Goal: Information Seeking & Learning: Learn about a topic

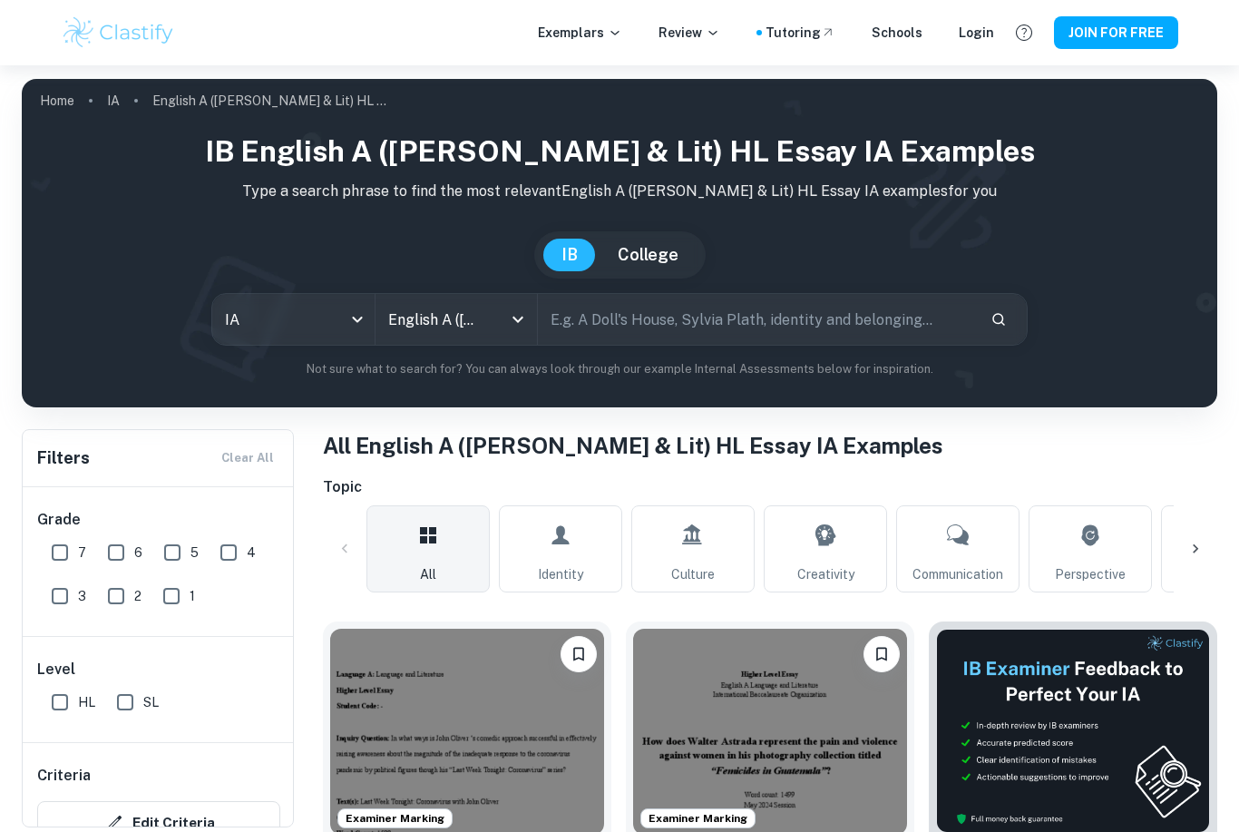
scroll to position [43, 0]
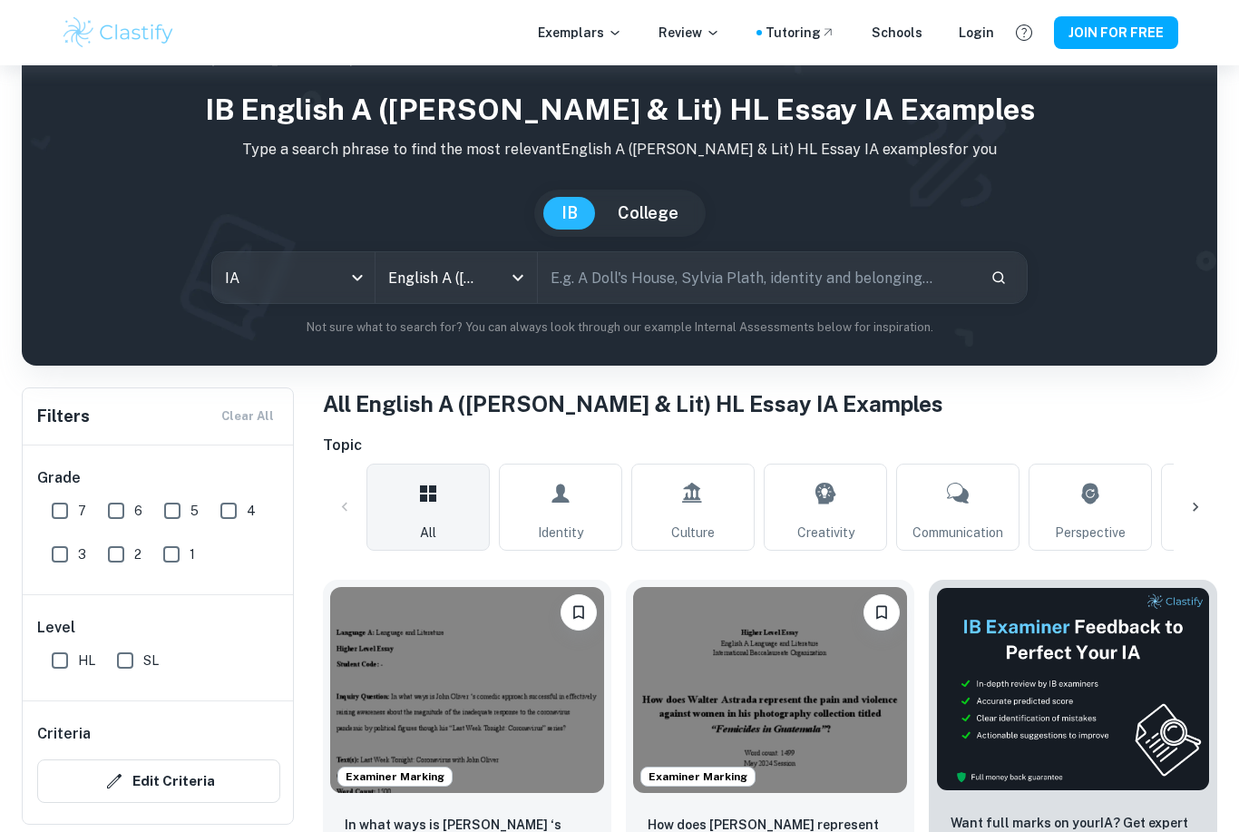
click at [685, 271] on input "text" at bounding box center [757, 277] width 438 height 51
type input "AI Lensa"
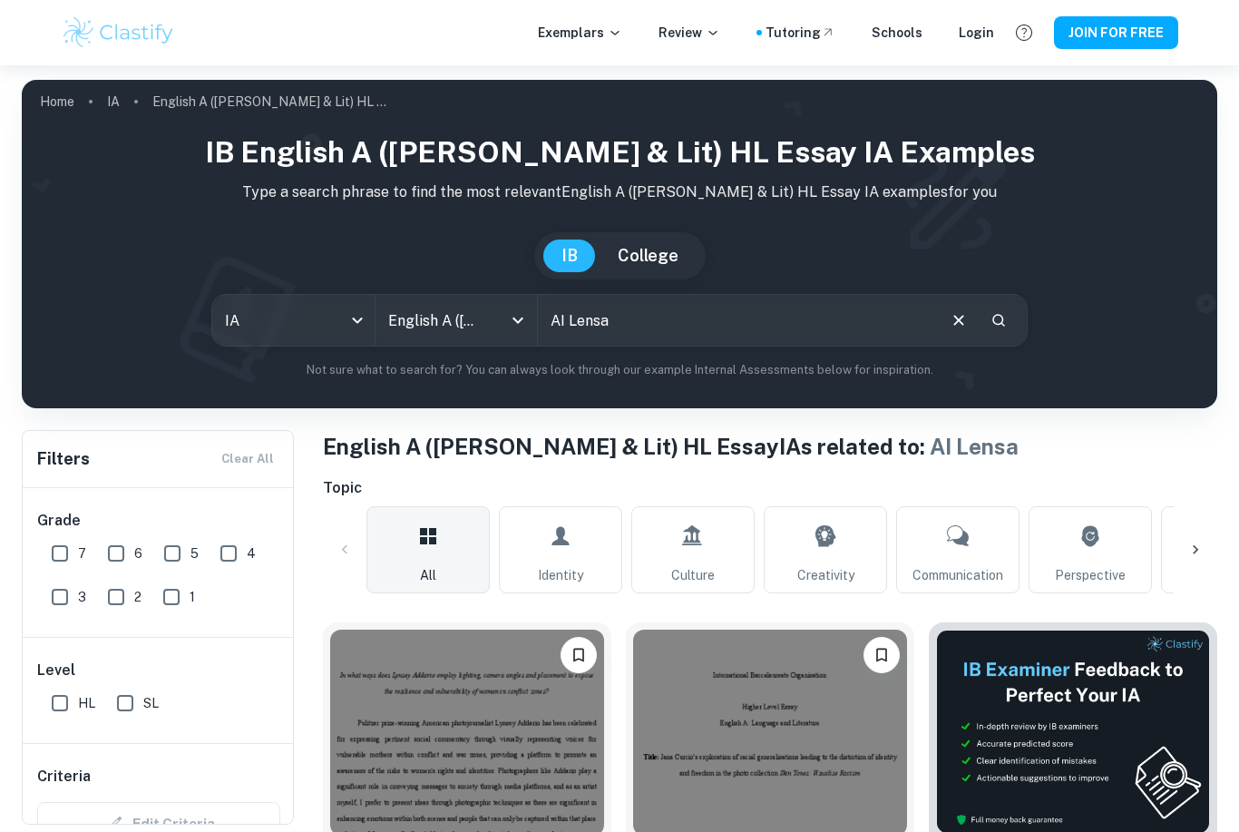
click at [828, 307] on input "AI Lensa" at bounding box center [736, 320] width 396 height 51
click at [518, 324] on icon "Open" at bounding box center [518, 320] width 22 height 22
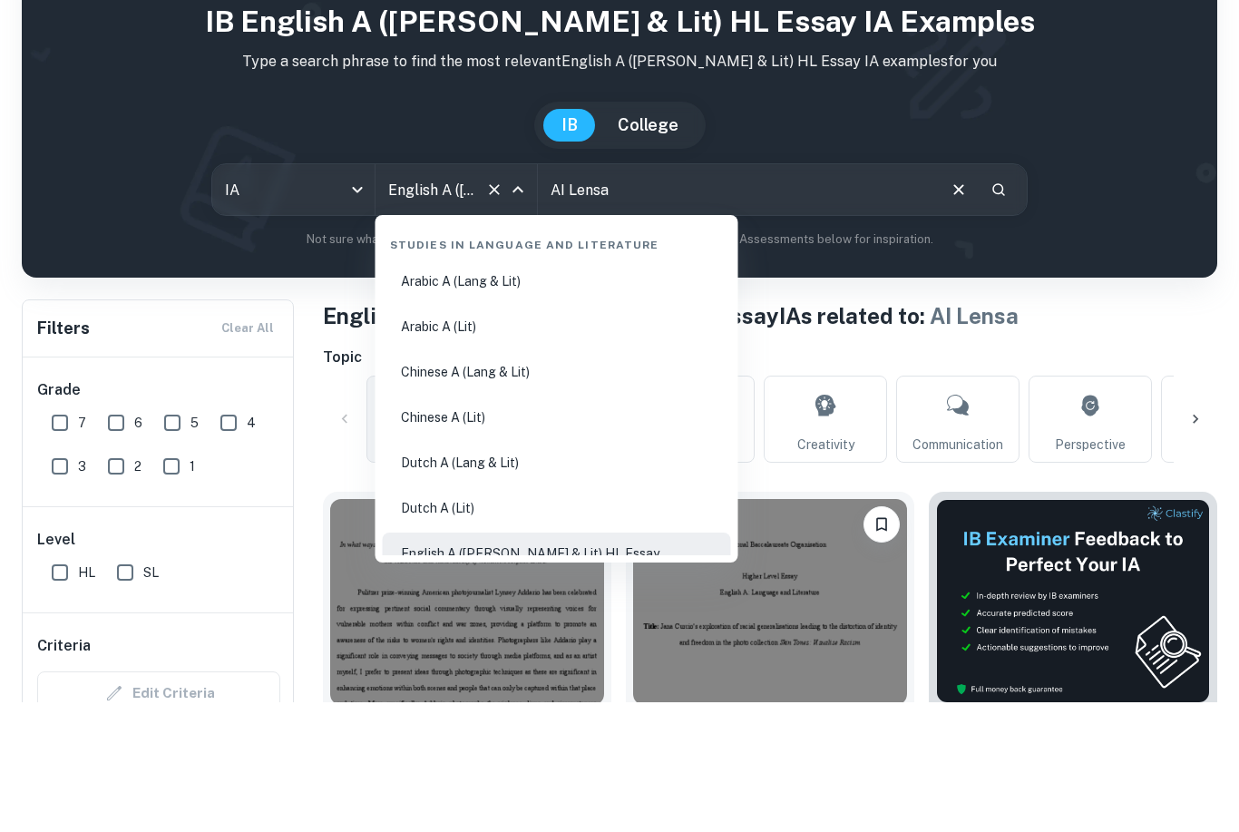
click at [346, 192] on body "We value your privacy We use cookies to enhance your browsing experience, serve…" at bounding box center [619, 481] width 1239 height 832
